Goal: Leave review/rating

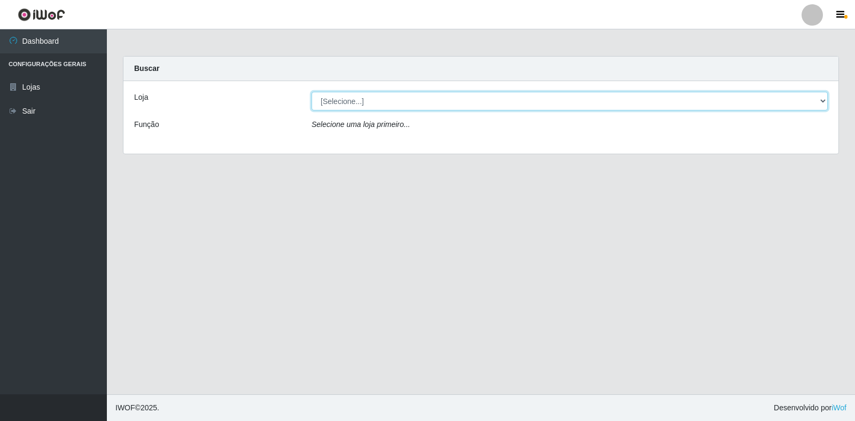
click at [356, 99] on select "[Selecione...] Atacado Vem - Loja 30 Laranjeiras Velha" at bounding box center [569, 101] width 516 height 19
select select "495"
click at [311, 92] on select "[Selecione...] Atacado Vem - Loja 30 Laranjeiras Velha" at bounding box center [569, 101] width 516 height 19
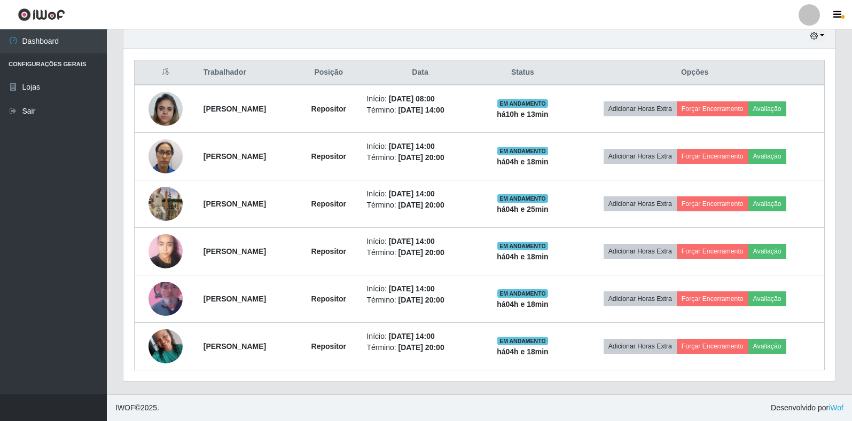
scroll to position [222, 712]
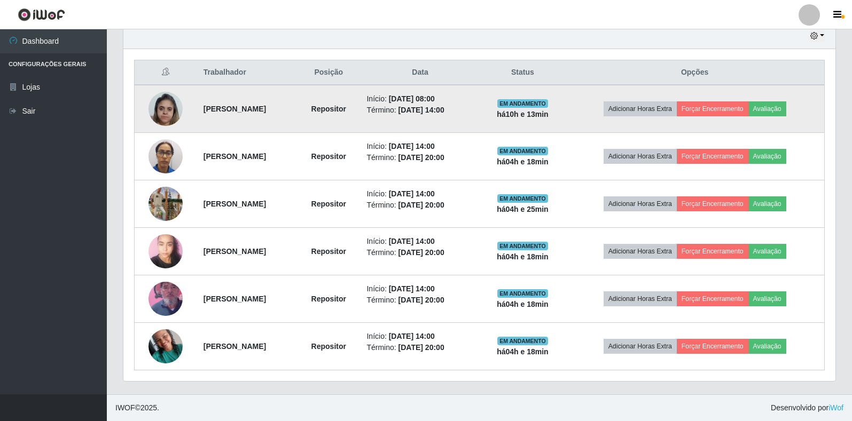
click at [159, 114] on img at bounding box center [165, 108] width 34 height 45
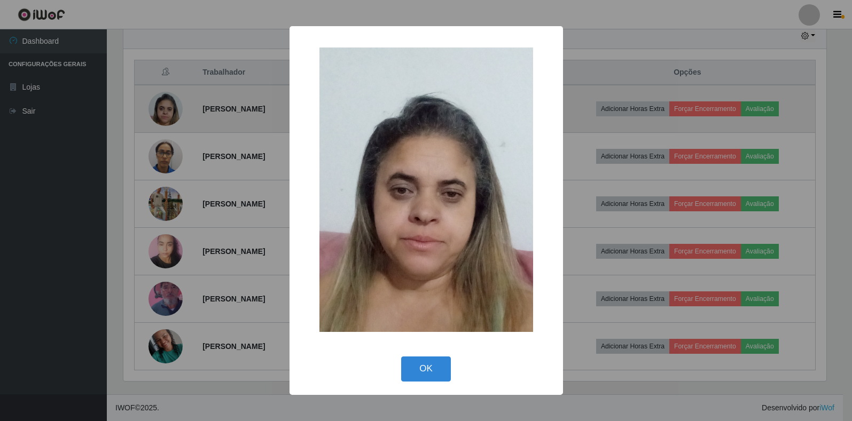
scroll to position [222, 706]
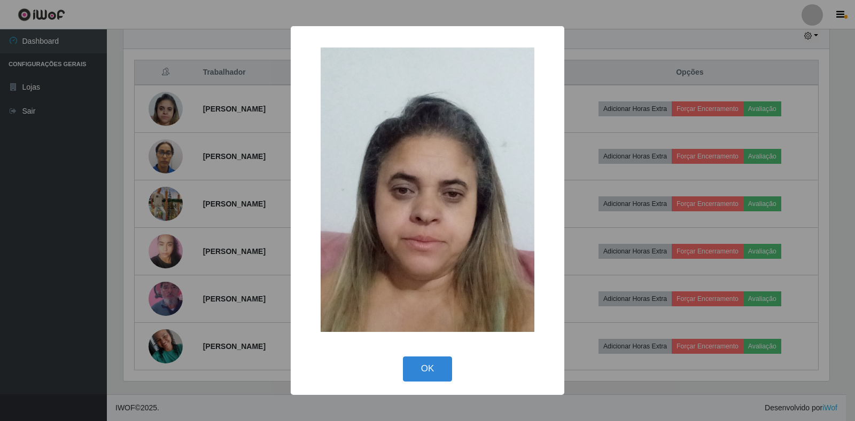
click at [237, 230] on div "× OK Cancel" at bounding box center [427, 210] width 855 height 421
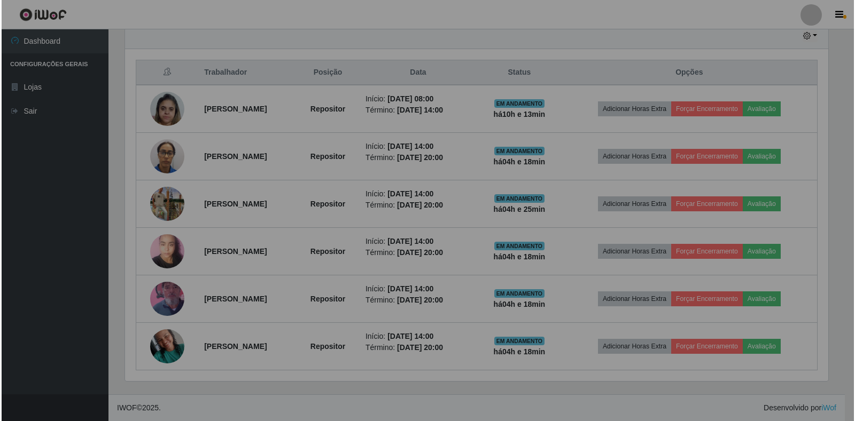
scroll to position [222, 712]
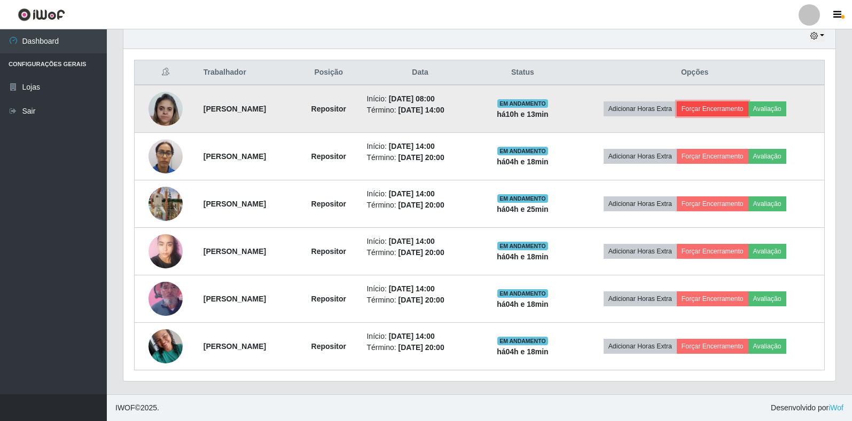
click at [730, 110] on button "Forçar Encerramento" at bounding box center [713, 108] width 72 height 15
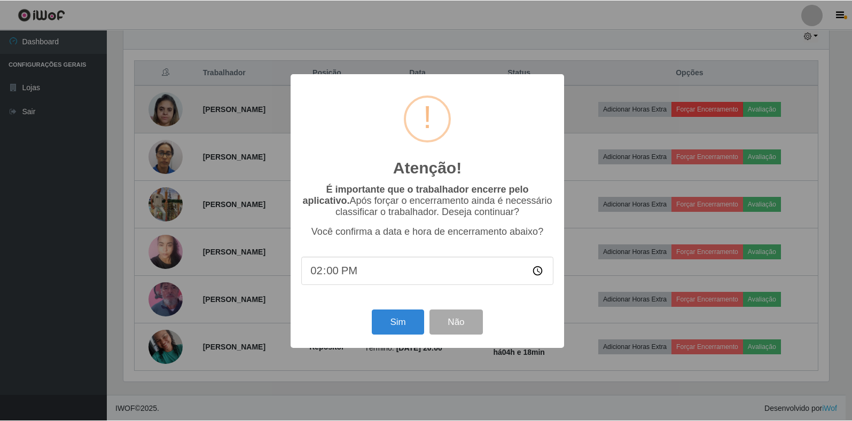
scroll to position [222, 706]
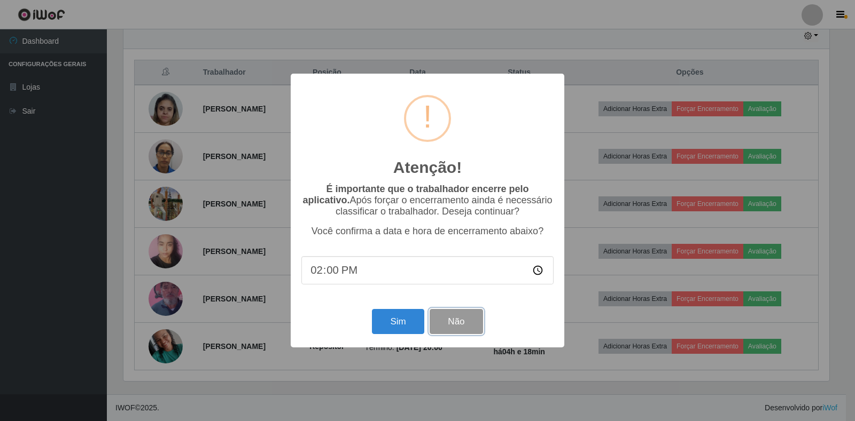
click at [466, 318] on button "Não" at bounding box center [455, 321] width 53 height 25
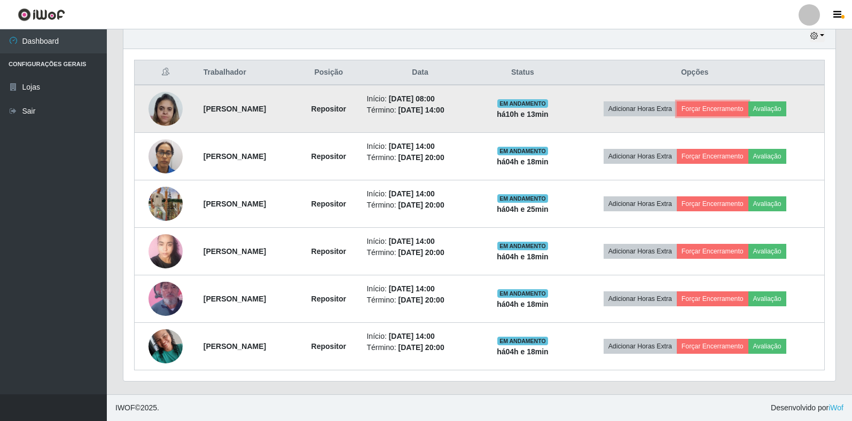
scroll to position [222, 712]
click at [786, 111] on button "Avaliação" at bounding box center [767, 108] width 38 height 15
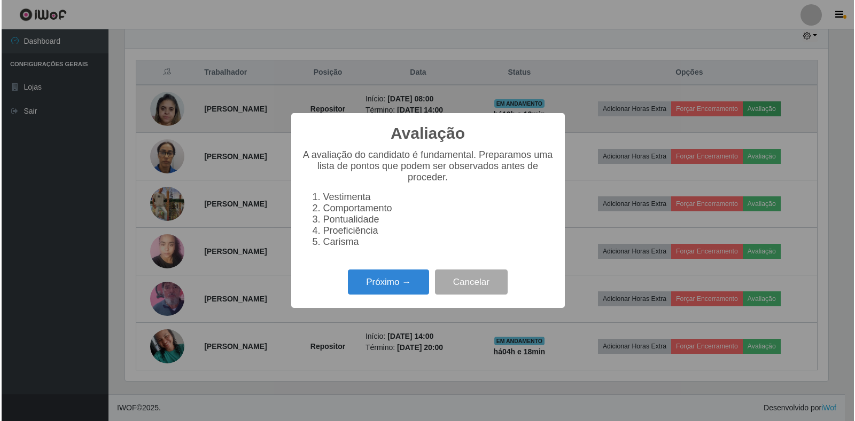
scroll to position [222, 706]
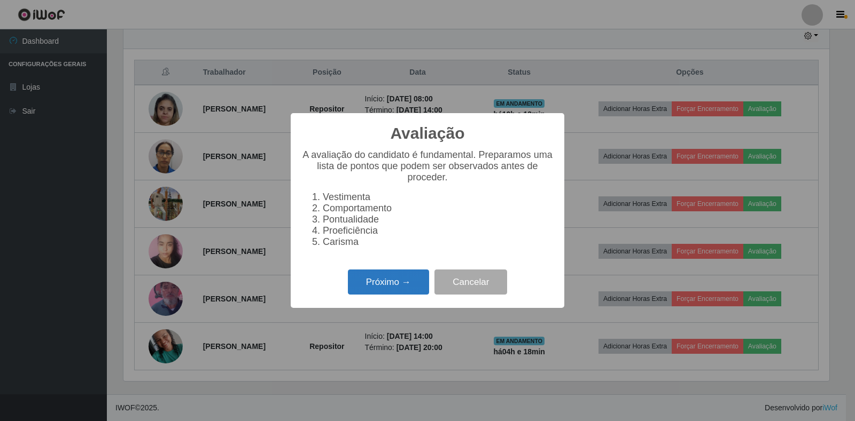
click at [411, 280] on button "Próximo →" at bounding box center [388, 282] width 81 height 25
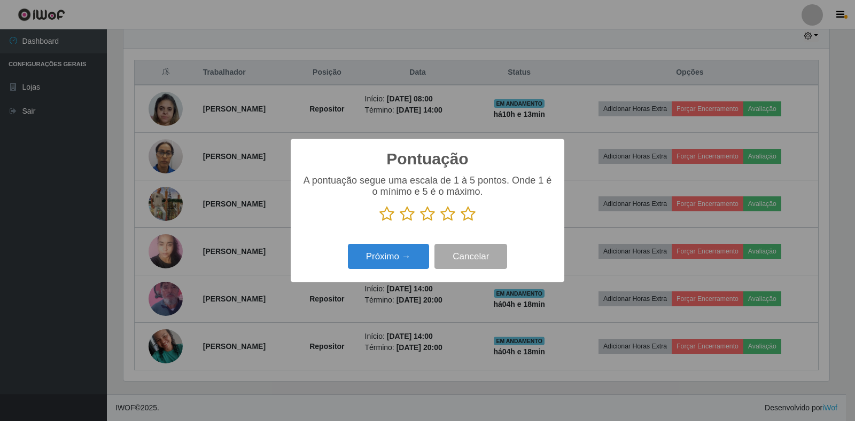
click at [449, 212] on icon at bounding box center [447, 214] width 15 height 16
click at [440, 222] on input "radio" at bounding box center [440, 222] width 0 height 0
click at [391, 262] on button "Próximo →" at bounding box center [388, 256] width 81 height 25
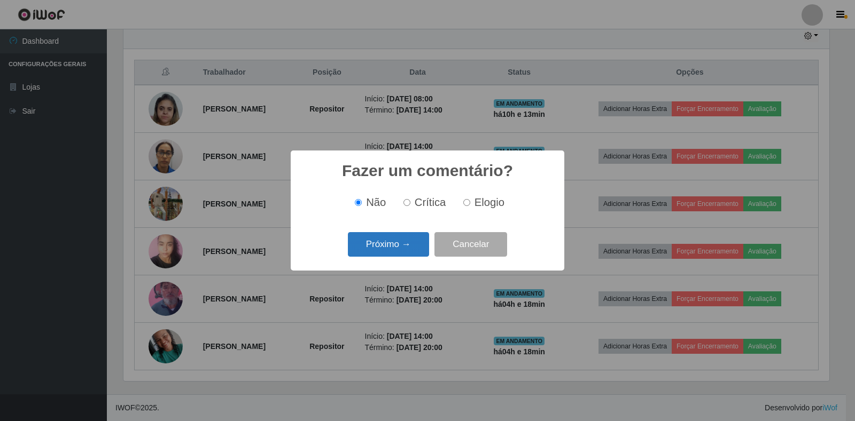
click at [401, 243] on button "Próximo →" at bounding box center [388, 244] width 81 height 25
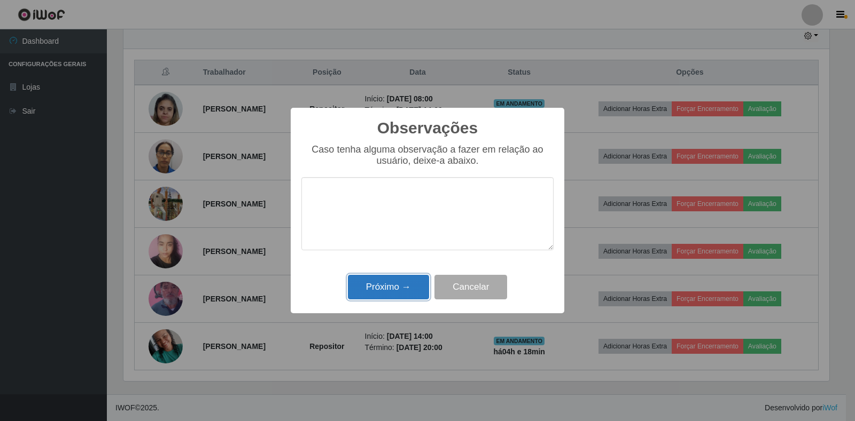
click at [404, 285] on button "Próximo →" at bounding box center [388, 287] width 81 height 25
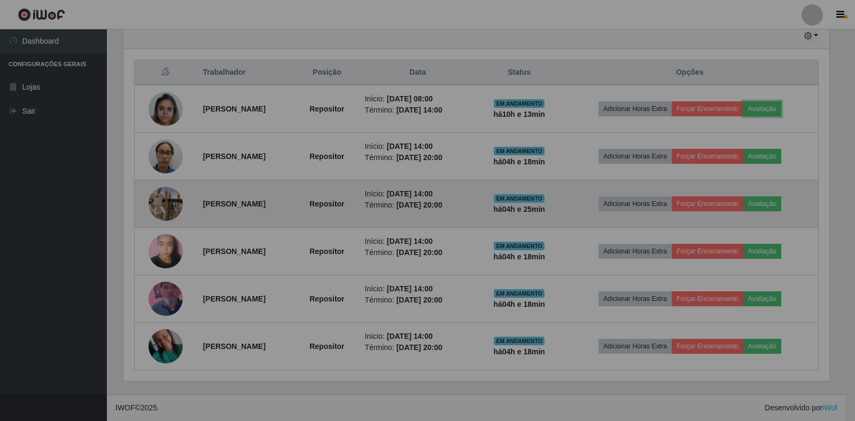
scroll to position [222, 712]
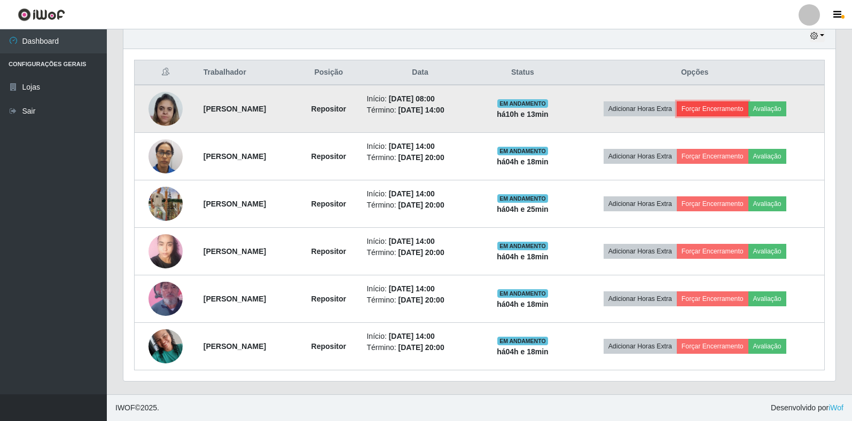
click at [714, 111] on button "Forçar Encerramento" at bounding box center [713, 108] width 72 height 15
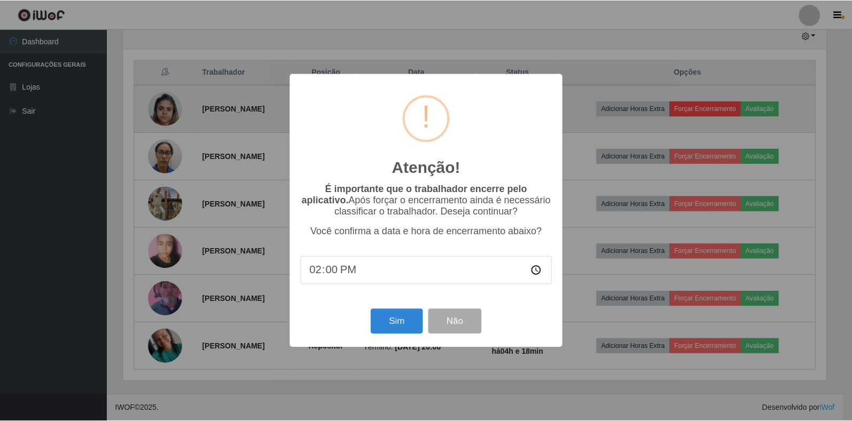
scroll to position [222, 706]
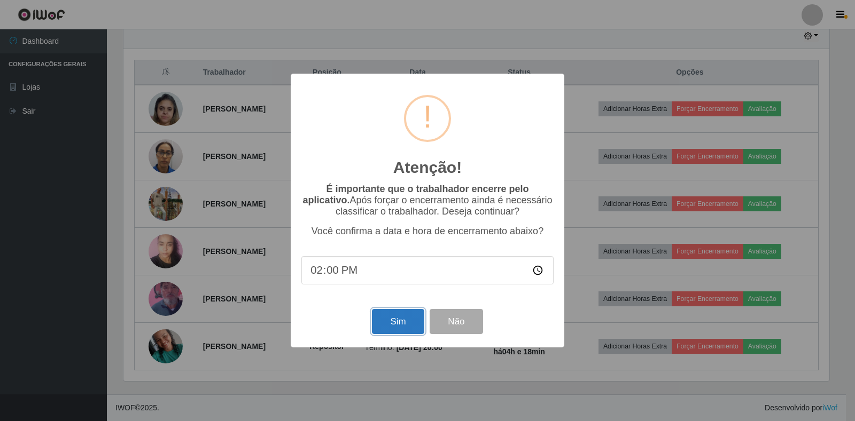
click at [405, 331] on button "Sim" at bounding box center [398, 321] width 52 height 25
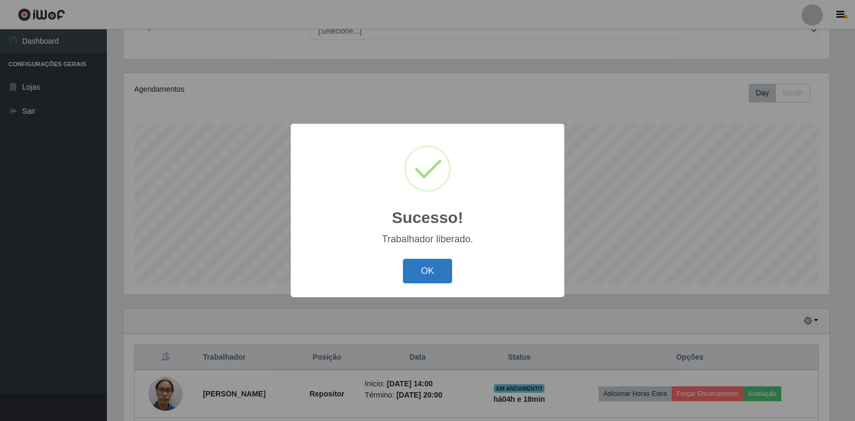
click at [427, 272] on button "OK" at bounding box center [428, 271] width 50 height 25
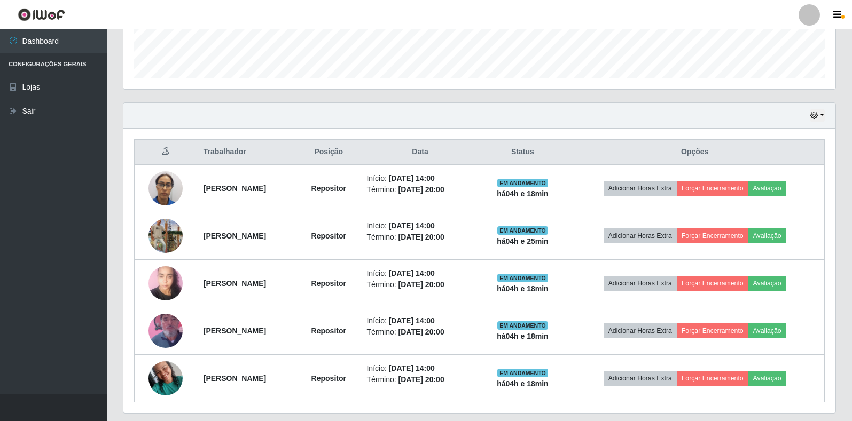
scroll to position [335, 0]
